Goal: Task Accomplishment & Management: Manage account settings

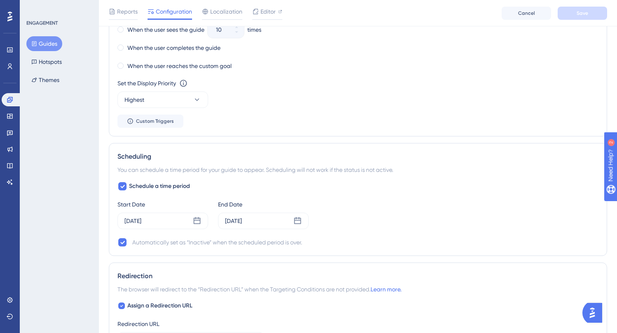
scroll to position [589, 0]
click at [192, 221] on div "[DATE]" at bounding box center [162, 222] width 91 height 16
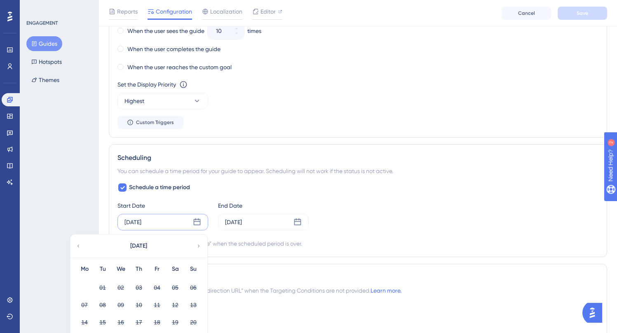
scroll to position [639, 0]
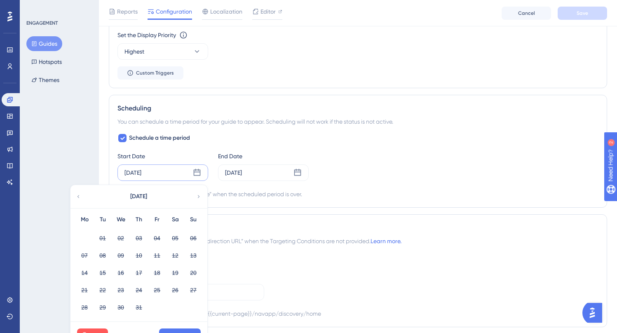
click at [196, 193] on icon at bounding box center [199, 196] width 6 height 7
click at [417, 168] on div "Start Date [DATE] [DATE] Mo Tu We Th Fr Sa Su 01 02 03 04 05 06 07 08 09 10 11 …" at bounding box center [357, 166] width 481 height 30
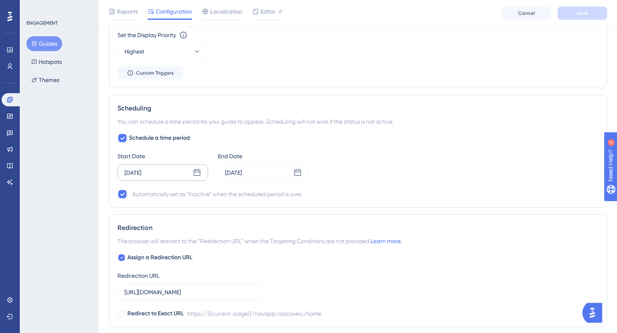
click at [189, 169] on div "[DATE]" at bounding box center [162, 172] width 91 height 16
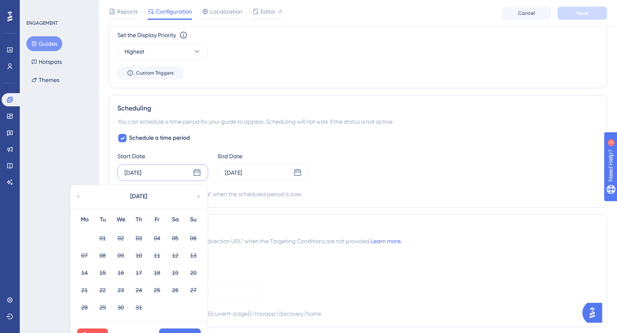
click at [199, 196] on icon at bounding box center [199, 196] width 6 height 7
click at [122, 136] on icon at bounding box center [122, 138] width 5 height 7
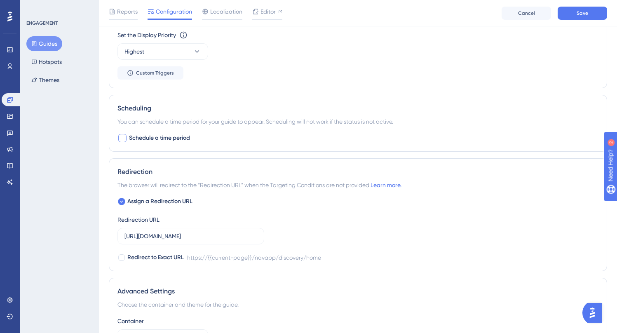
click at [122, 136] on div at bounding box center [122, 138] width 8 height 8
checkbox input "true"
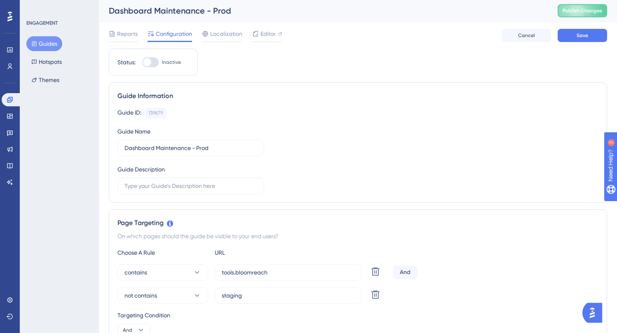
scroll to position [0, 0]
click at [152, 60] on div at bounding box center [150, 63] width 16 height 10
click at [142, 63] on input "Inactive" at bounding box center [142, 63] width 0 height 0
checkbox input "true"
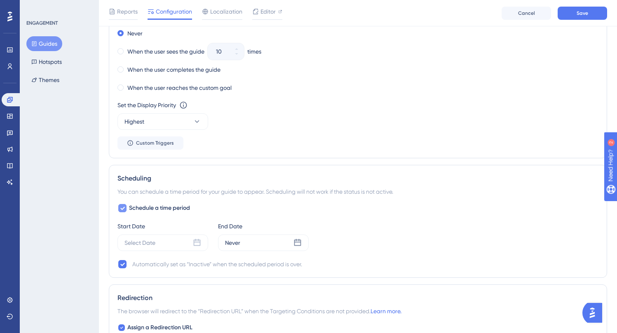
scroll to position [570, 0]
click at [186, 246] on div "Select Date" at bounding box center [162, 241] width 91 height 16
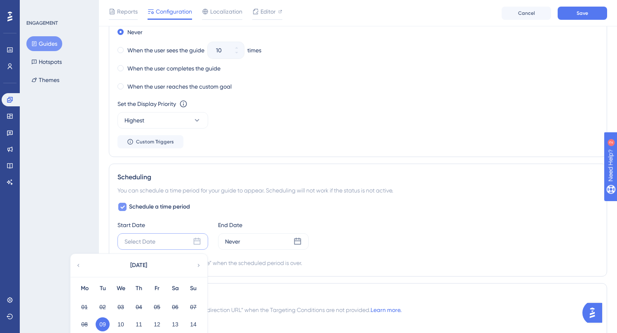
scroll to position [619, 0]
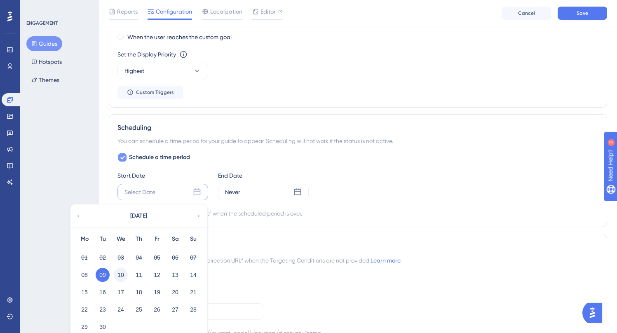
click at [122, 279] on button "10" at bounding box center [121, 275] width 14 height 14
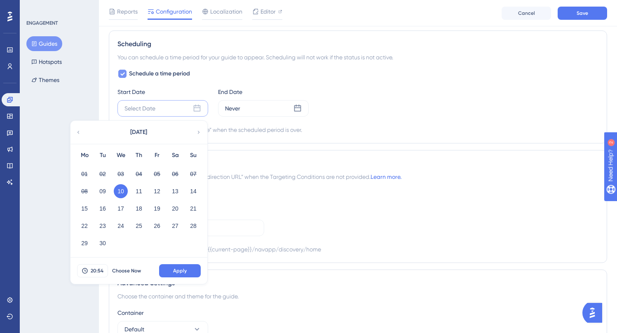
scroll to position [718, 0]
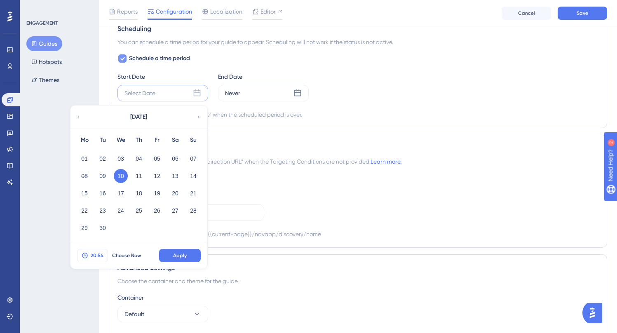
click at [99, 252] on span "20:54" at bounding box center [97, 255] width 13 height 7
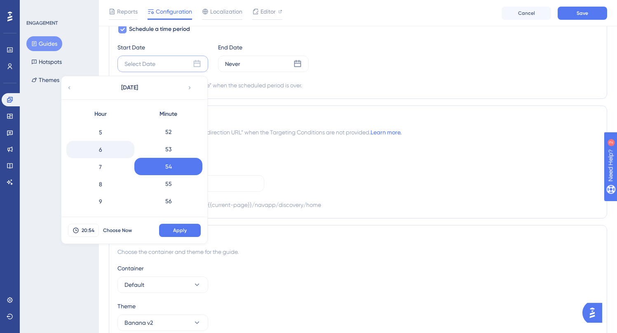
scroll to position [86, 0]
click at [106, 183] on div "8" at bounding box center [100, 183] width 68 height 17
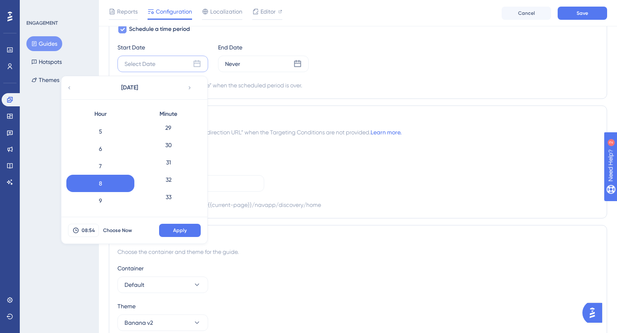
scroll to position [494, 0]
click at [169, 157] on div "30" at bounding box center [168, 156] width 68 height 17
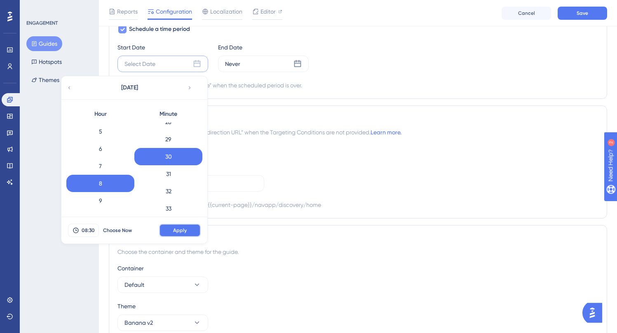
click at [179, 228] on span "Apply" at bounding box center [180, 230] width 14 height 7
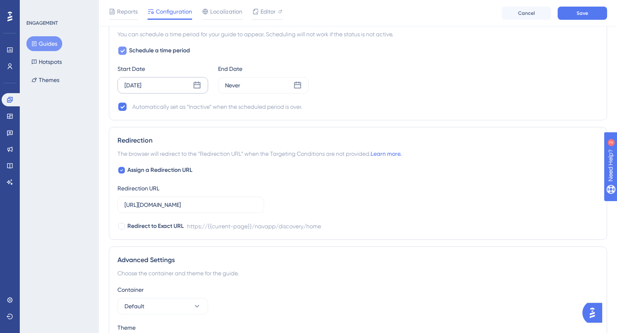
scroll to position [711, 0]
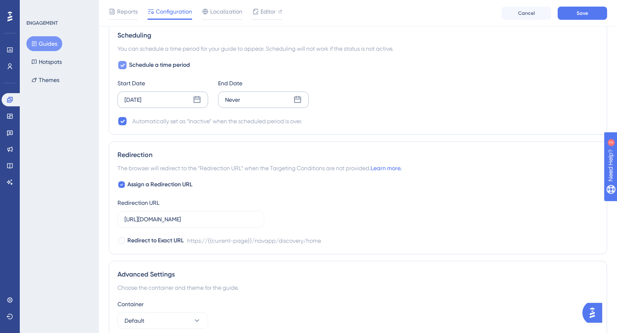
click at [244, 101] on div "Never" at bounding box center [263, 99] width 91 height 16
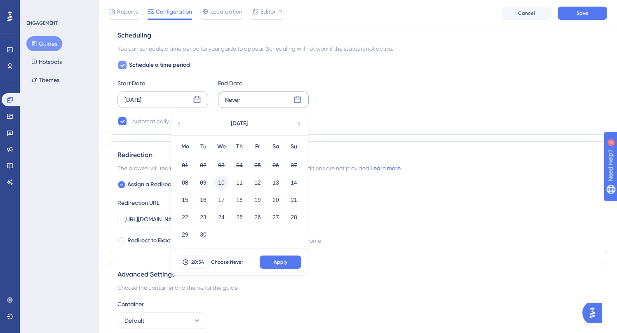
click at [223, 181] on button "10" at bounding box center [221, 182] width 14 height 14
click at [189, 261] on button "20:54" at bounding box center [193, 261] width 31 height 13
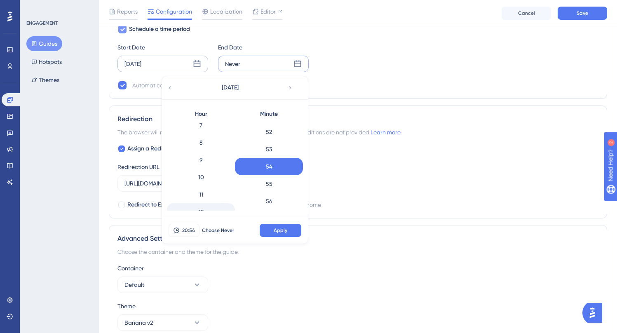
scroll to position [122, 0]
click at [204, 167] on div "9" at bounding box center [201, 165] width 68 height 17
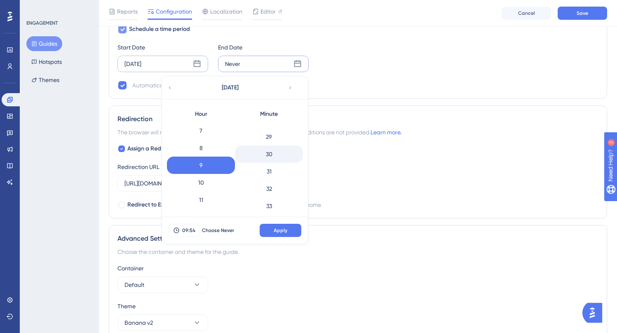
scroll to position [495, 0]
click at [271, 153] on div "30" at bounding box center [269, 155] width 68 height 17
click at [278, 230] on span "Apply" at bounding box center [281, 230] width 14 height 7
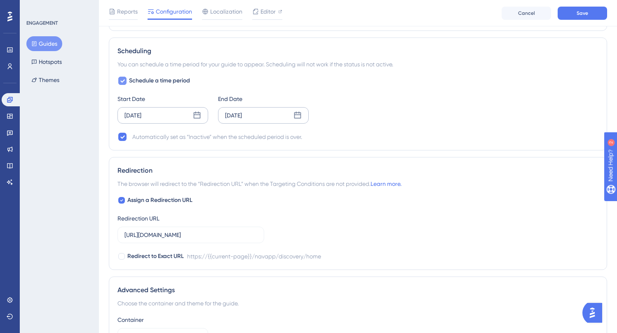
scroll to position [694, 0]
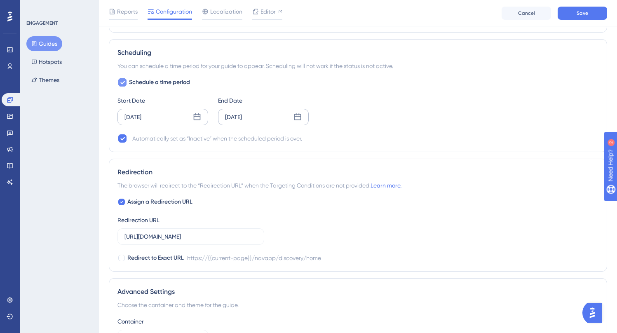
click at [295, 117] on icon at bounding box center [297, 117] width 8 height 8
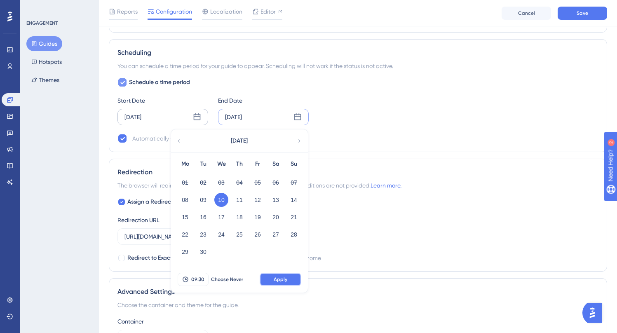
click at [290, 277] on button "Apply" at bounding box center [281, 279] width 42 height 13
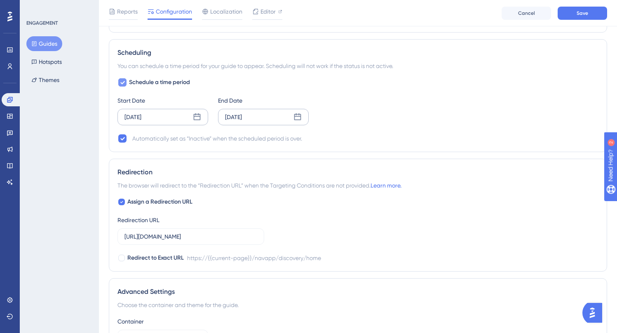
click at [278, 115] on div "[DATE]" at bounding box center [263, 117] width 91 height 16
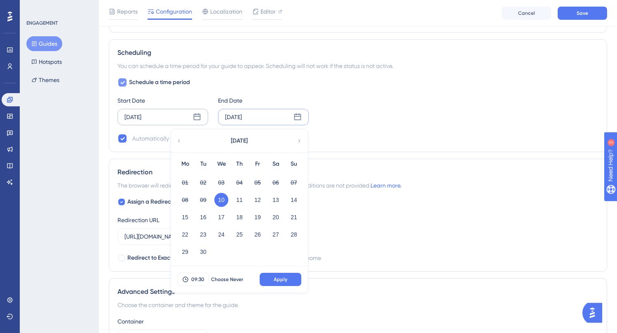
click at [375, 128] on div "Schedule a time period Start Date [DATE] End Date [DATE] [DATE] Mo Tu We Th Fr …" at bounding box center [357, 110] width 481 height 66
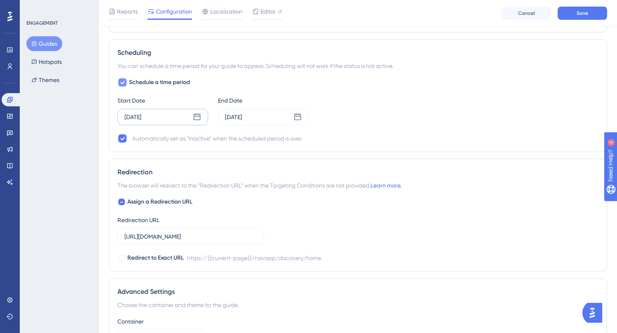
click at [166, 117] on div "[DATE]" at bounding box center [162, 117] width 91 height 16
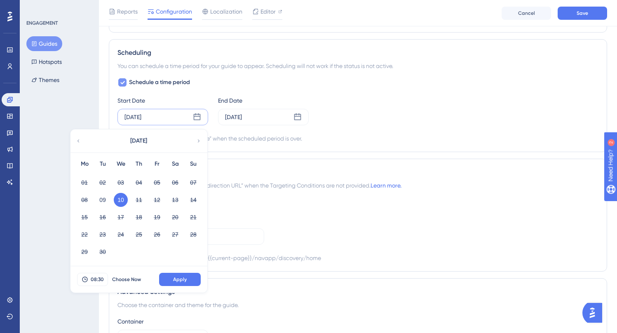
click at [368, 124] on div "Start Date [DATE] [DATE] Mo Tu We Th Fr Sa Su 01 02 03 04 05 06 07 08 09 10 11 …" at bounding box center [357, 111] width 481 height 30
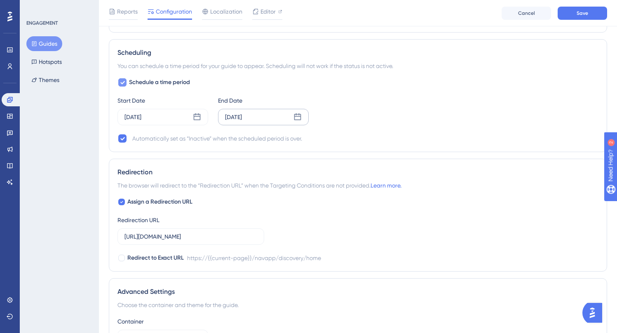
click at [274, 119] on div "[DATE]" at bounding box center [263, 117] width 91 height 16
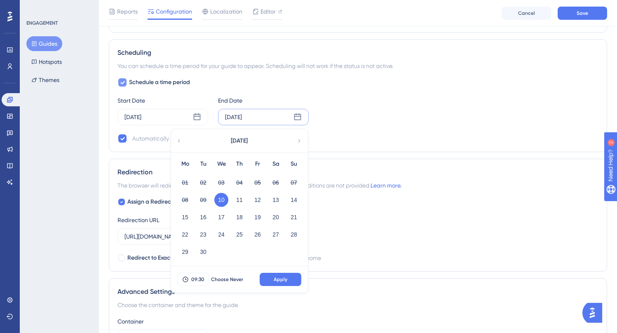
click at [387, 132] on div "Schedule a time period Start Date [DATE] End Date [DATE] [DATE] Mo Tu We Th Fr …" at bounding box center [357, 110] width 481 height 66
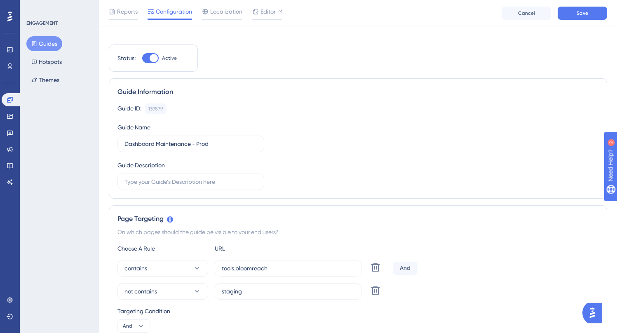
scroll to position [0, 0]
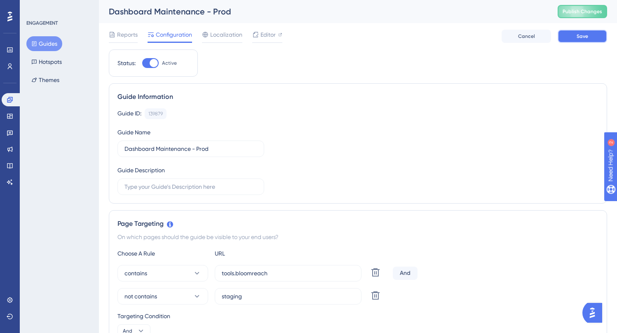
click at [580, 36] on span "Save" at bounding box center [582, 36] width 12 height 7
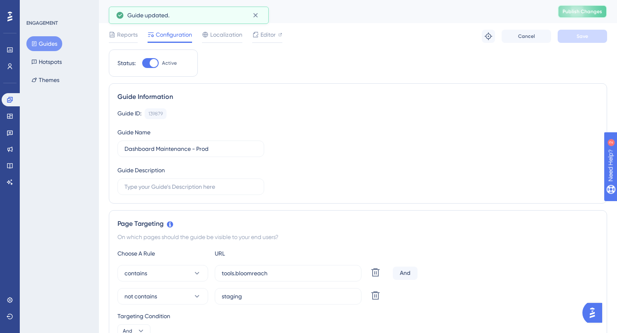
click at [583, 9] on button "Publish Changes" at bounding box center [581, 11] width 49 height 13
